Goal: Transaction & Acquisition: Purchase product/service

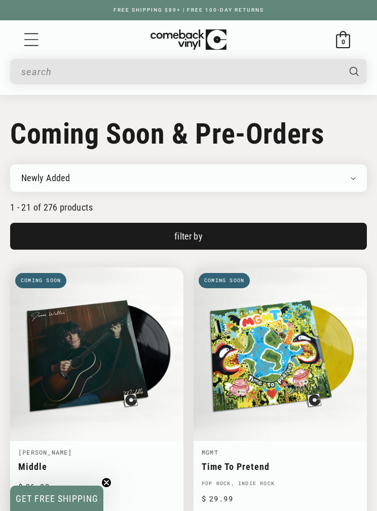
click at [29, 43] on icon "Menu" at bounding box center [31, 39] width 15 height 15
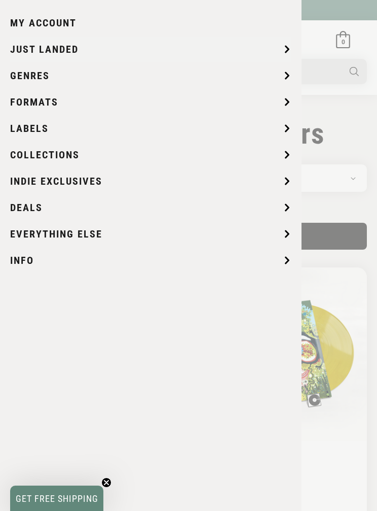
click at [74, 27] on link "My account" at bounding box center [43, 22] width 66 height 25
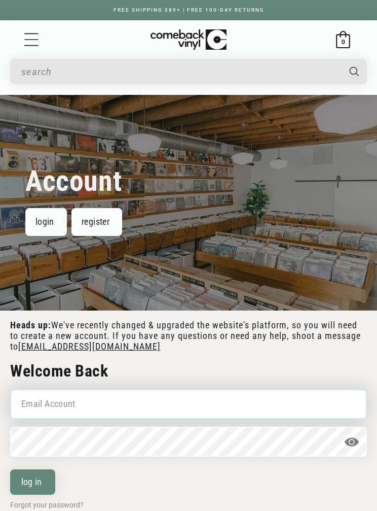
scroll to position [71, 0]
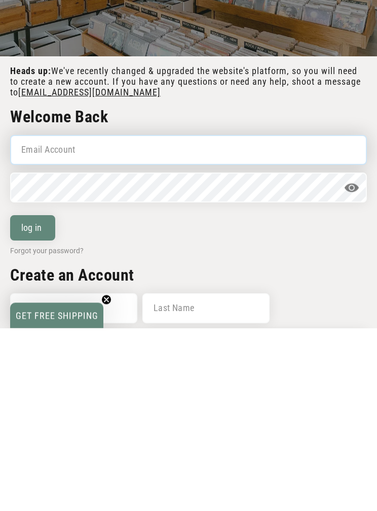
type input "[EMAIL_ADDRESS][DOMAIN_NAME]"
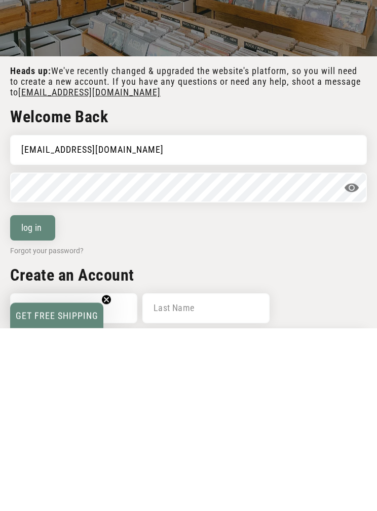
click at [32, 398] on button "log in" at bounding box center [32, 410] width 45 height 25
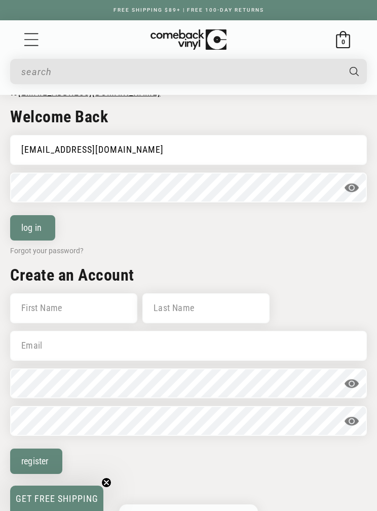
click at [42, 216] on button "log in" at bounding box center [32, 227] width 45 height 25
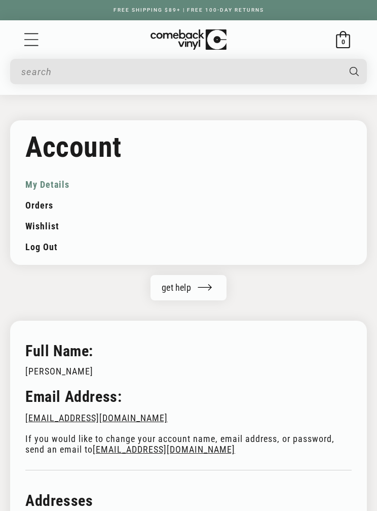
click at [37, 47] on span "Menu" at bounding box center [31, 39] width 17 height 17
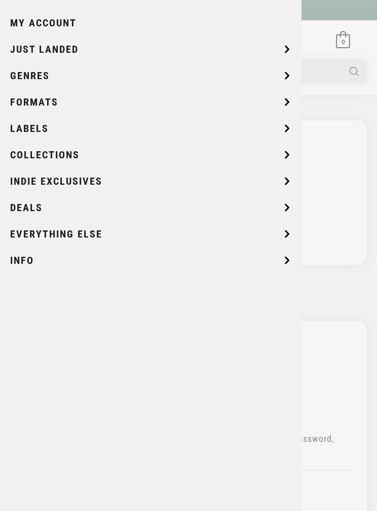
click at [138, 188] on summary "Indie Exclusives" at bounding box center [150, 180] width 281 height 25
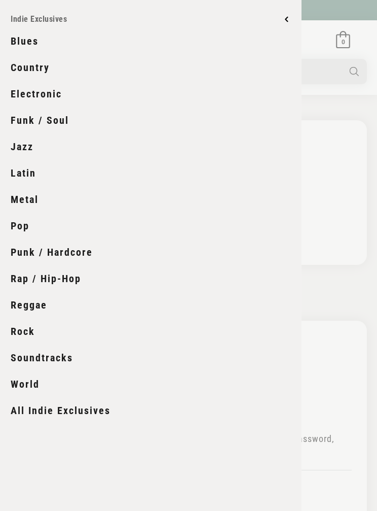
click at [93, 413] on input "phone number" at bounding box center [116, 416] width 120 height 23
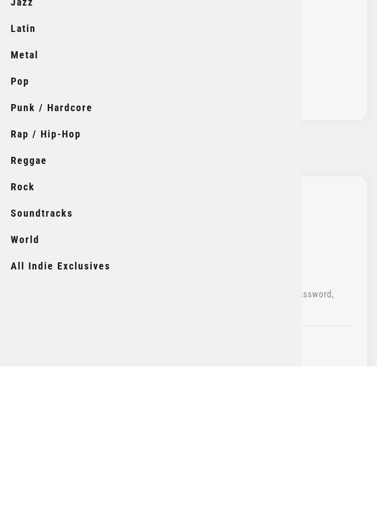
click at [47, 338] on strong "Get free shipping on your first order" at bounding box center [107, 362] width 174 height 48
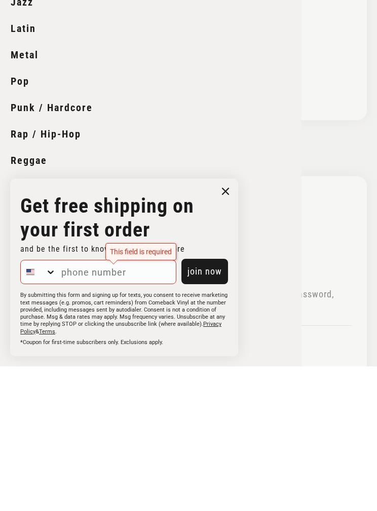
scroll to position [145, 0]
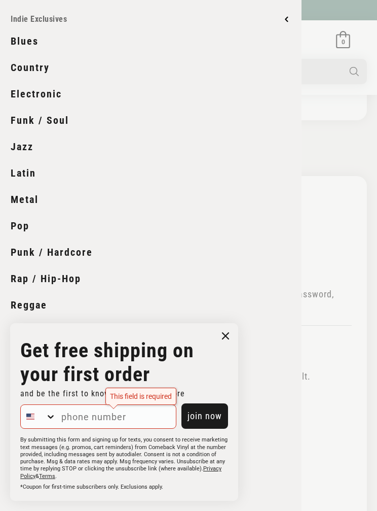
click at [232, 343] on circle "Close dialog" at bounding box center [226, 336] width 15 height 15
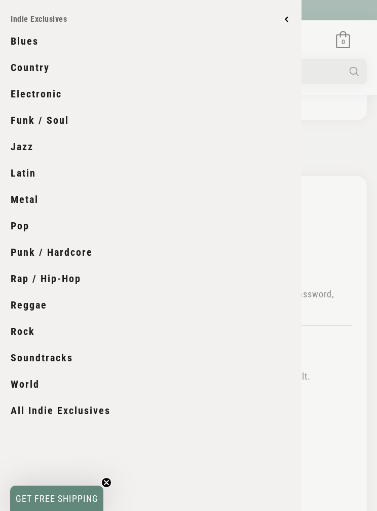
click at [60, 416] on link "All Indie Exclusives" at bounding box center [151, 410] width 280 height 25
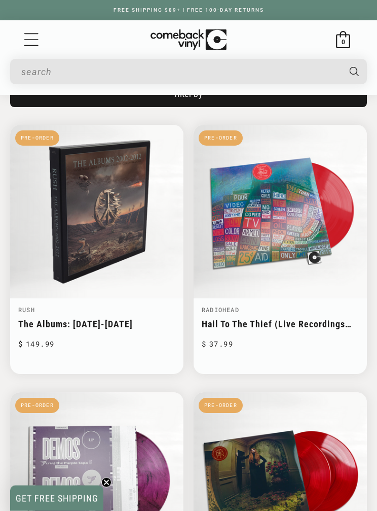
scroll to position [143, 0]
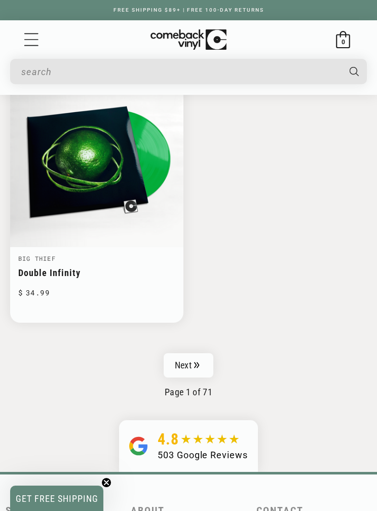
click at [200, 359] on link "Next" at bounding box center [189, 365] width 50 height 24
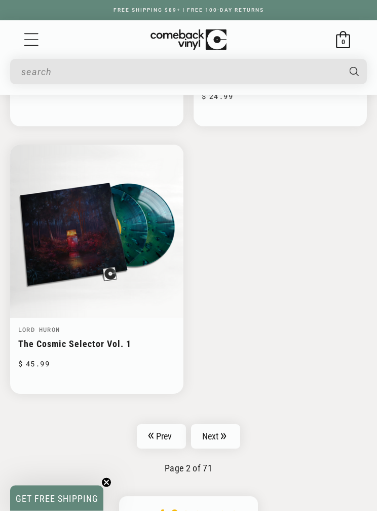
scroll to position [2923, 0]
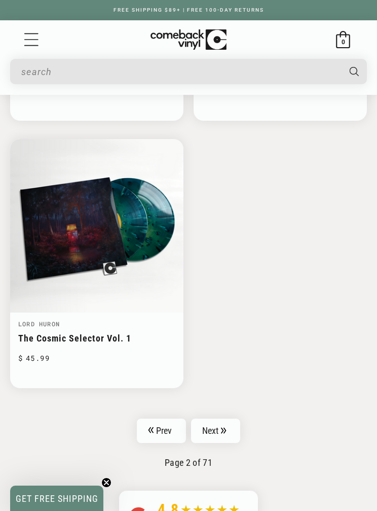
click at [218, 428] on link "Next" at bounding box center [216, 430] width 50 height 24
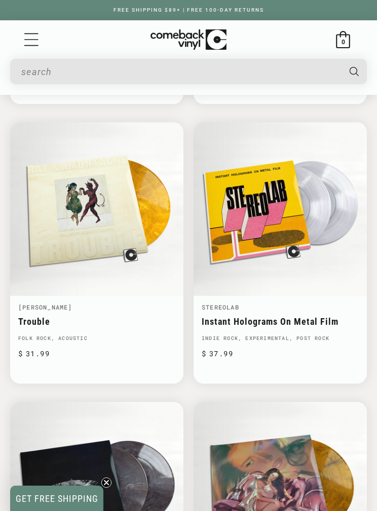
scroll to position [1809, 0]
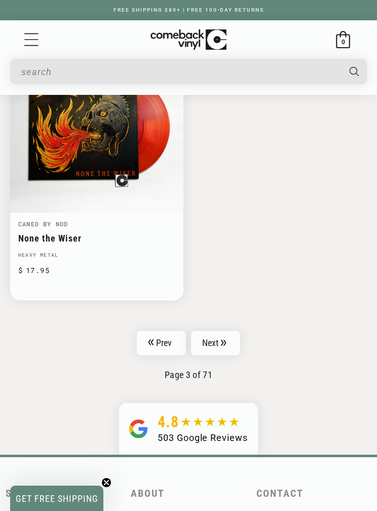
click at [227, 341] on link "Next" at bounding box center [216, 343] width 50 height 24
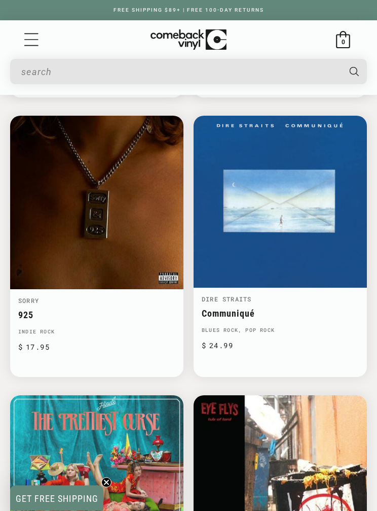
scroll to position [698, 0]
